Goal: Task Accomplishment & Management: Manage account settings

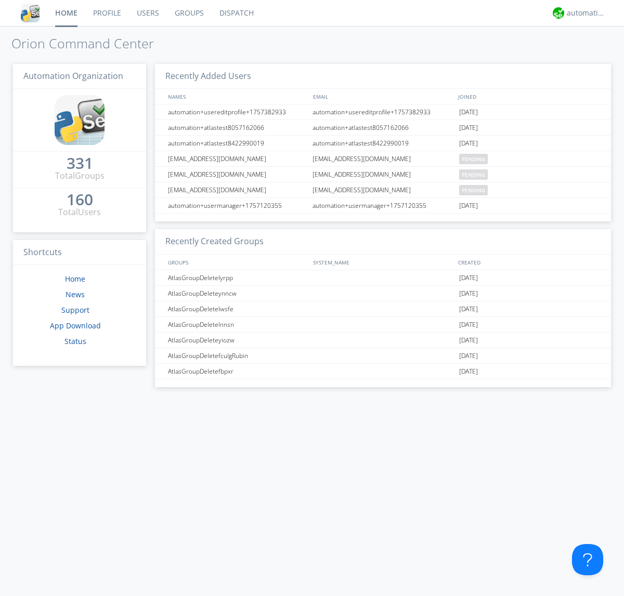
click at [147, 13] on link "Users" at bounding box center [148, 13] width 38 height 26
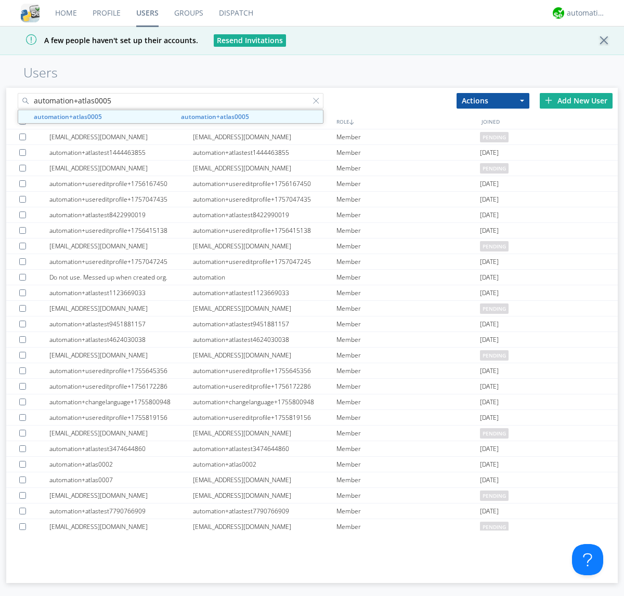
type input "automation+atlas0005"
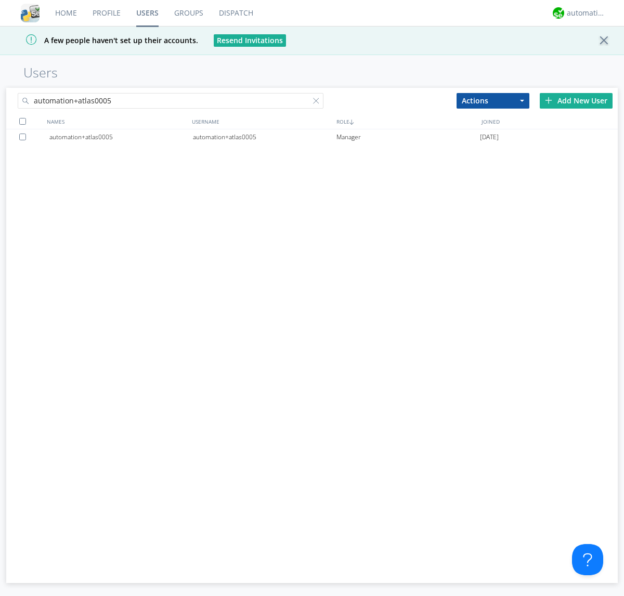
click at [264, 137] on div "automation+atlas0005" at bounding box center [264, 137] width 143 height 16
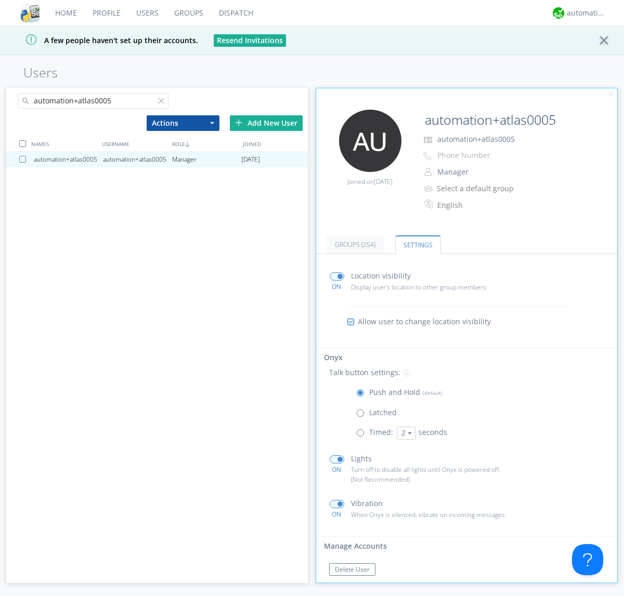
click at [362, 415] on span at bounding box center [362, 415] width 13 height 13
click at [0, 0] on input "radio" at bounding box center [0, 0] width 0 height 0
click at [362, 395] on span at bounding box center [362, 395] width 13 height 13
click at [0, 0] on input "radio" at bounding box center [0, 0] width 0 height 0
click at [583, 13] on div "automation+atlas" at bounding box center [585, 13] width 39 height 10
